Goal: Task Accomplishment & Management: Manage account settings

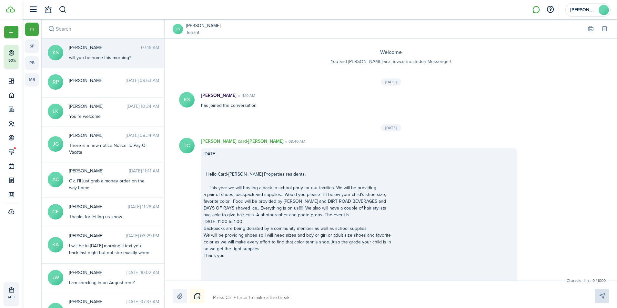
scroll to position [316, 0]
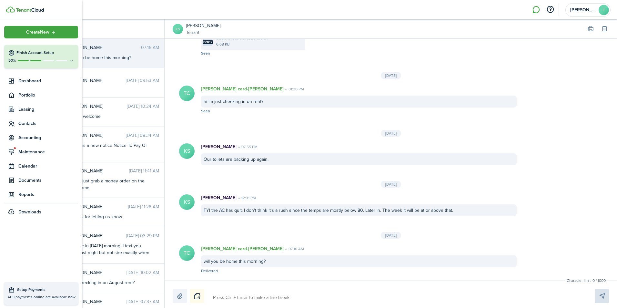
click at [11, 11] on img at bounding box center [10, 9] width 9 height 6
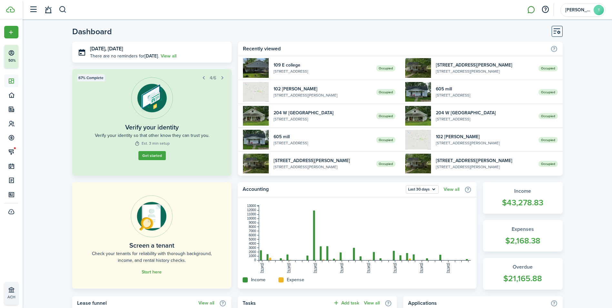
click at [530, 8] on link at bounding box center [531, 10] width 12 height 16
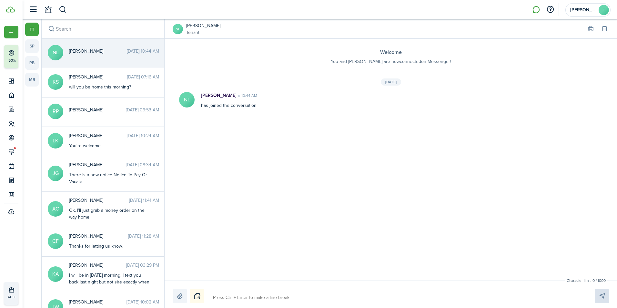
click at [198, 25] on link "[PERSON_NAME]" at bounding box center [203, 25] width 34 height 7
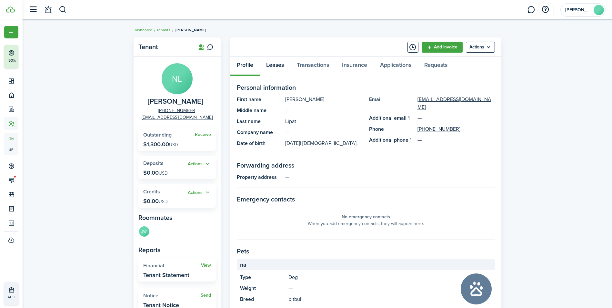
click at [275, 64] on link "Leases" at bounding box center [275, 66] width 31 height 19
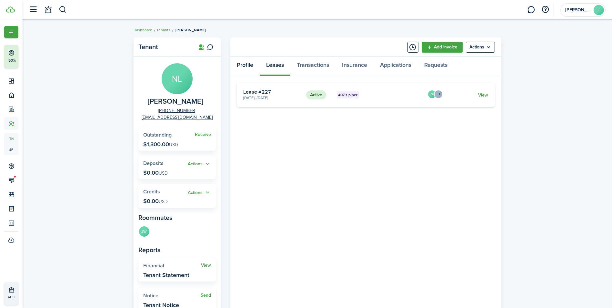
click at [246, 63] on link "Profile" at bounding box center [244, 66] width 29 height 19
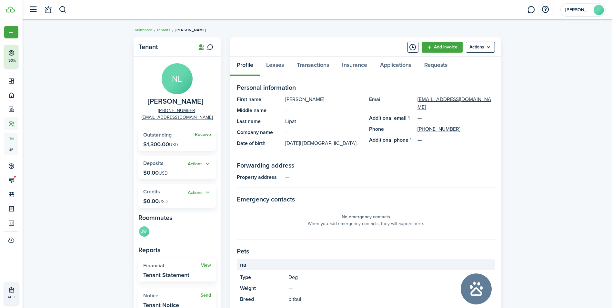
click at [202, 133] on link "Receive" at bounding box center [203, 134] width 16 height 5
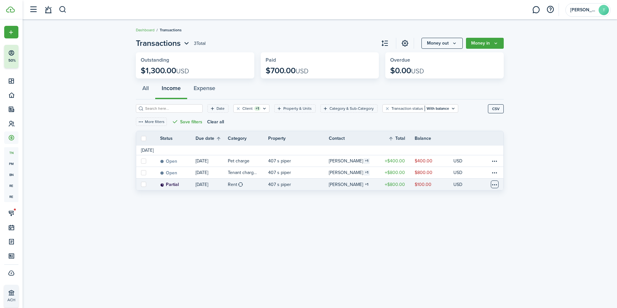
click at [493, 182] on table-menu-btn-icon at bounding box center [495, 184] width 8 height 8
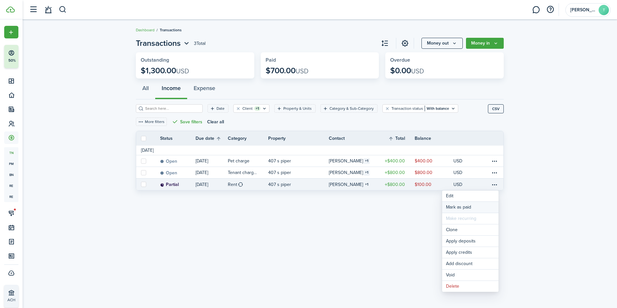
click at [452, 207] on link "Mark as paid" at bounding box center [470, 207] width 56 height 11
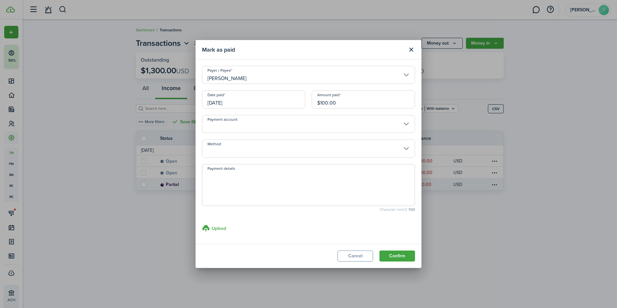
drag, startPoint x: 308, startPoint y: 100, endPoint x: 282, endPoint y: 98, distance: 25.2
click at [282, 98] on div "Date paid [DATE] Amount paid $100.00" at bounding box center [308, 102] width 219 height 25
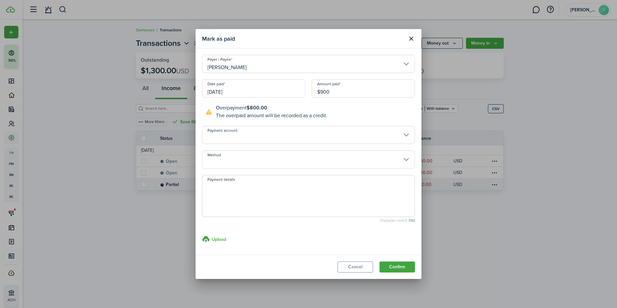
click at [236, 93] on input "[DATE]" at bounding box center [253, 88] width 103 height 18
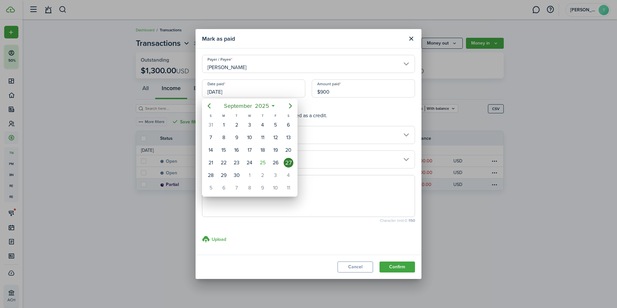
type input "$900.00"
click at [272, 160] on div "26" at bounding box center [276, 163] width 10 height 10
type input "[DATE]"
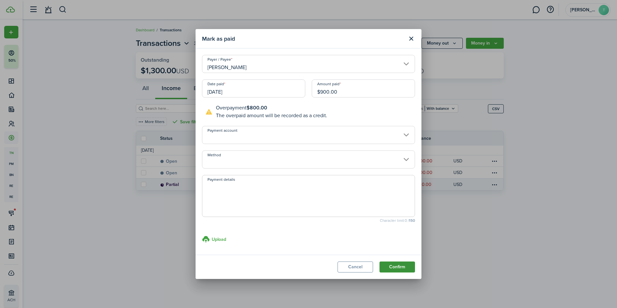
click at [395, 267] on button "Confirm" at bounding box center [396, 266] width 35 height 11
